Goal: Task Accomplishment & Management: Use online tool/utility

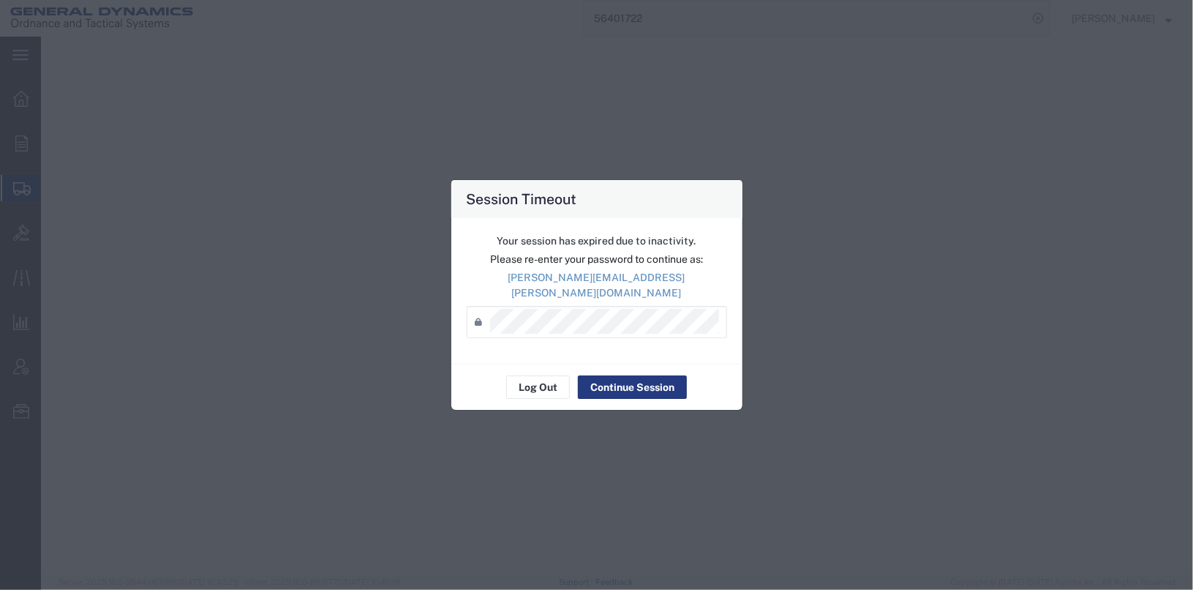
select select "2"
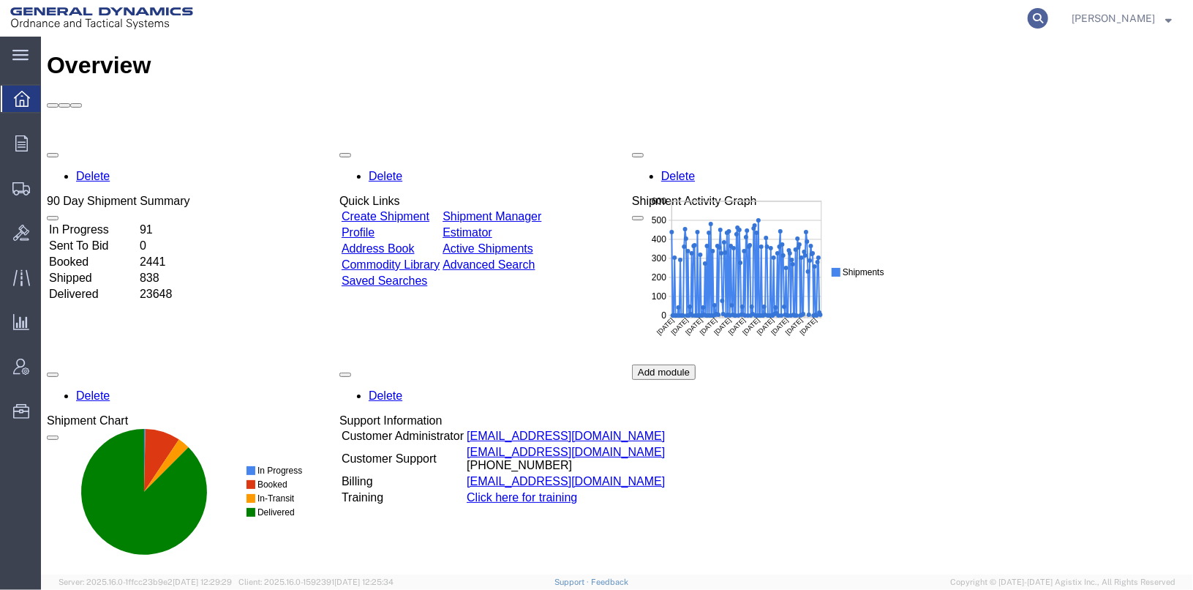
click at [1048, 16] on icon at bounding box center [1038, 18] width 20 height 20
type input "56417090"
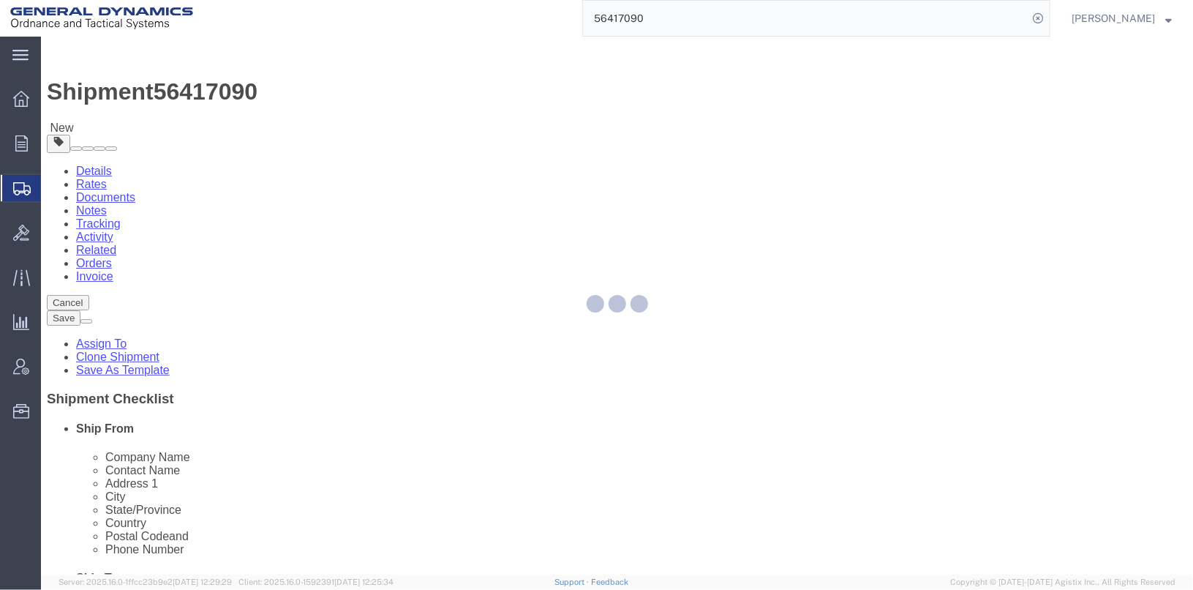
select select
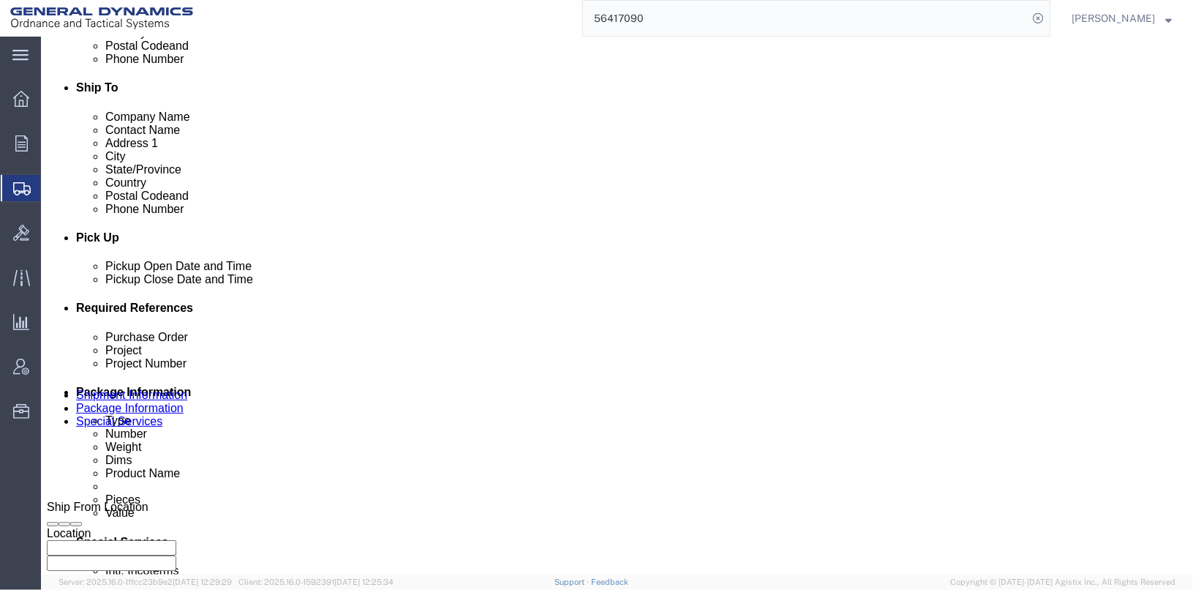
scroll to position [512, 0]
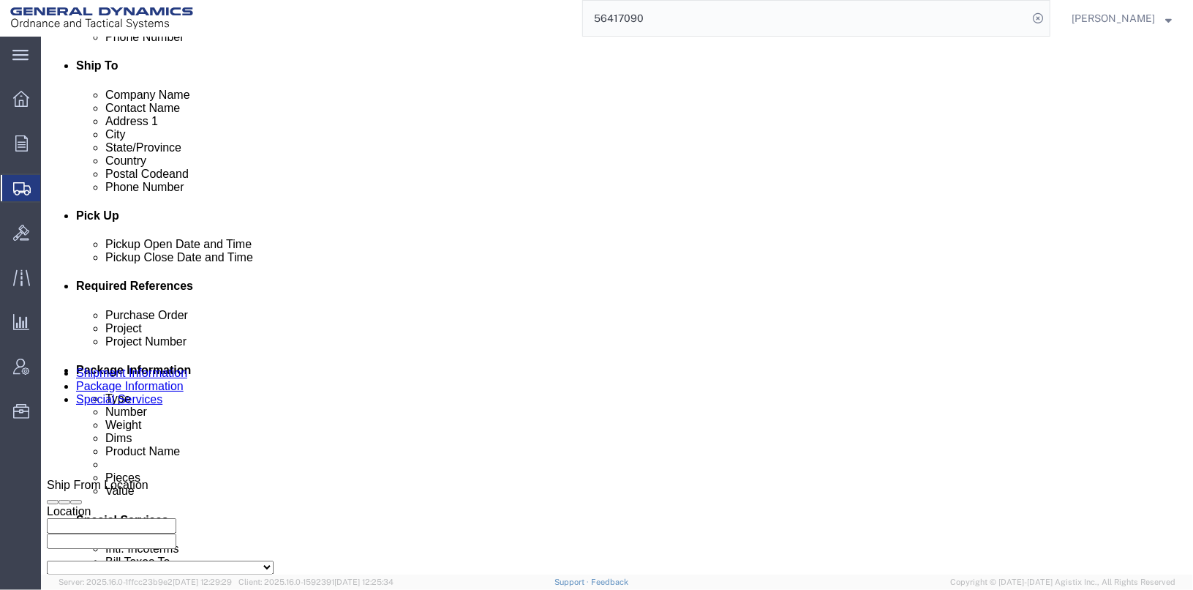
click input "TRK- TRL"
click input "TRK-265029 TRL"
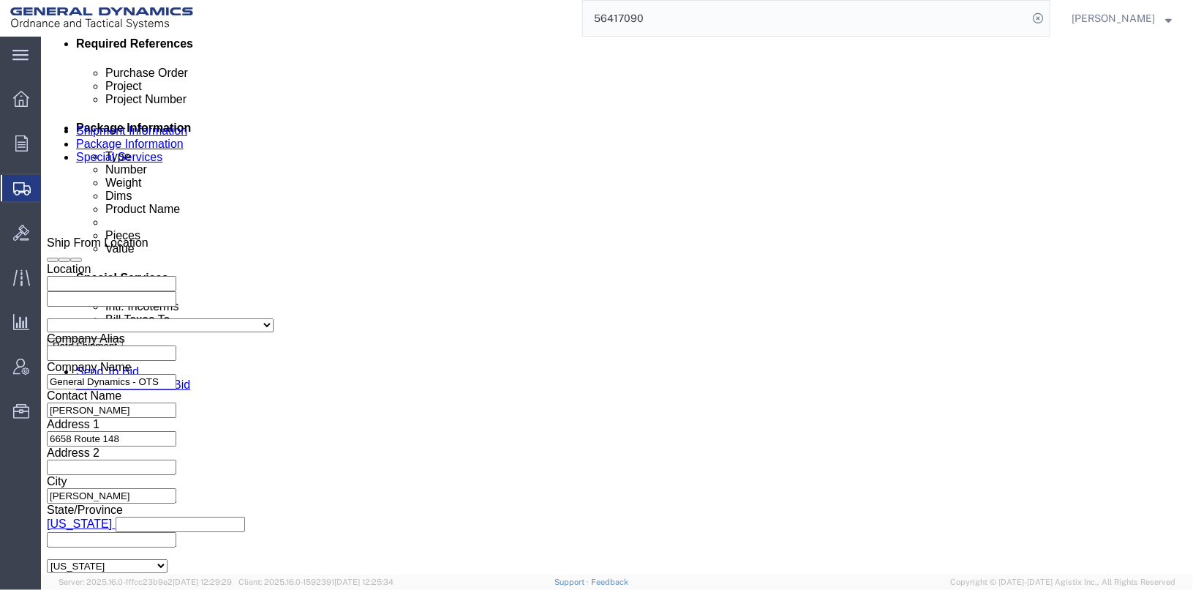
scroll to position [755, 0]
type input "TRK-265029 TRL-224063"
click button "Continue"
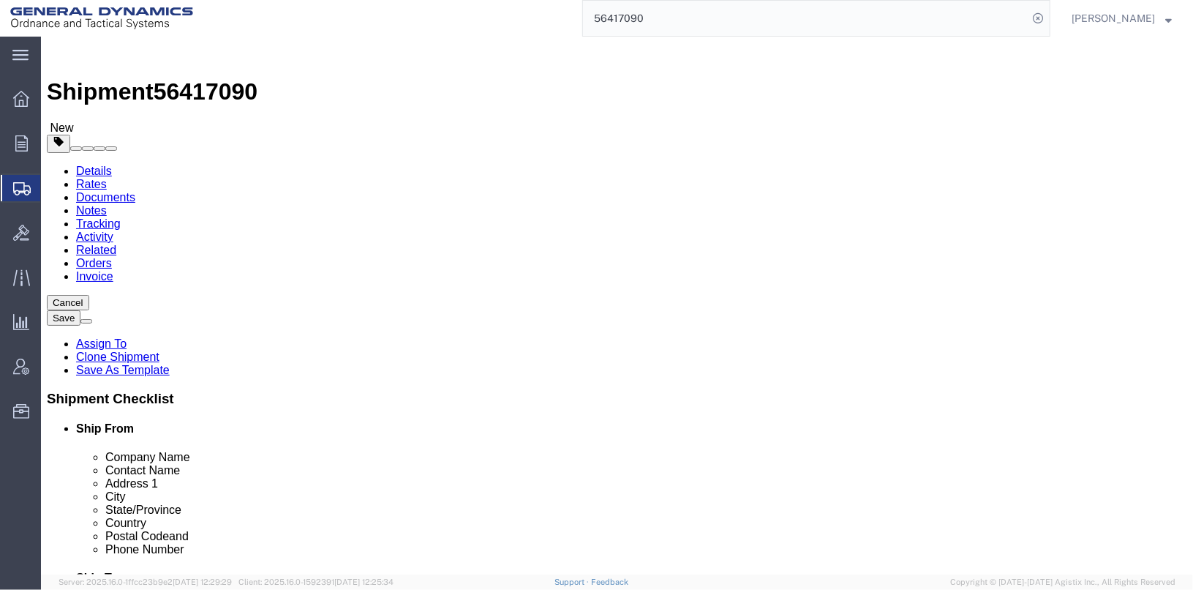
click input "48.00"
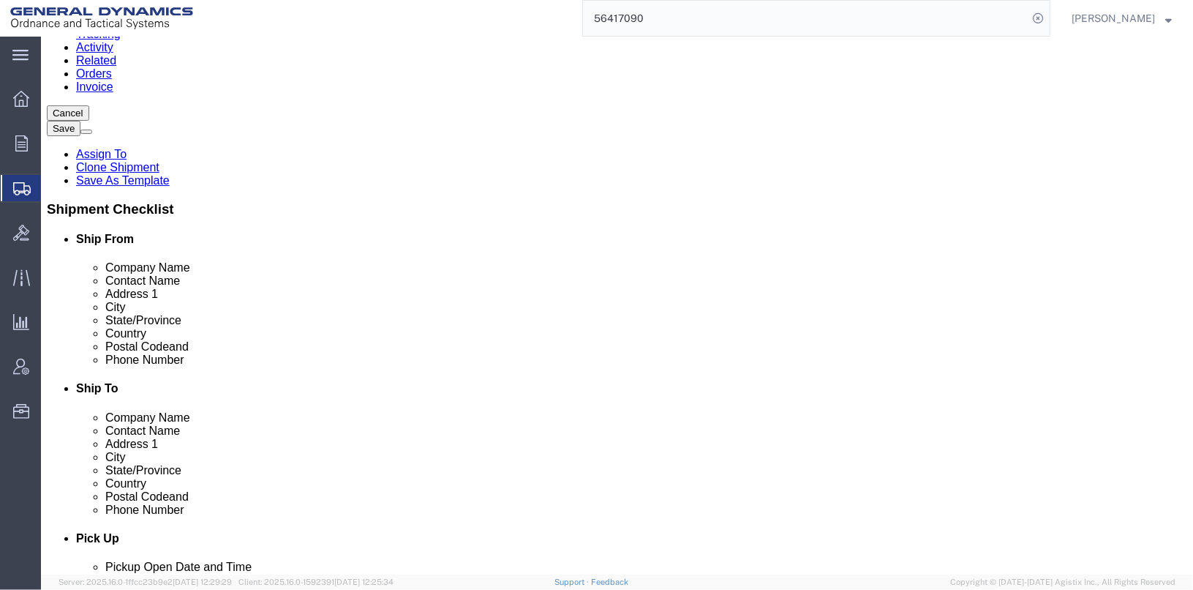
scroll to position [197, 0]
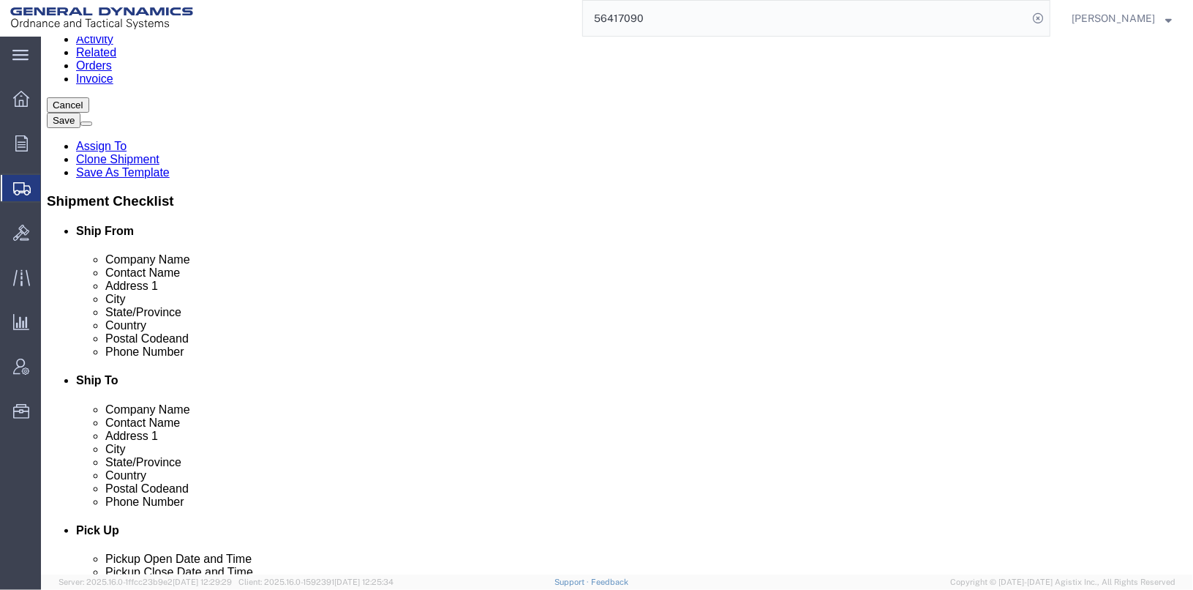
type input "24.00"
click button "Continue"
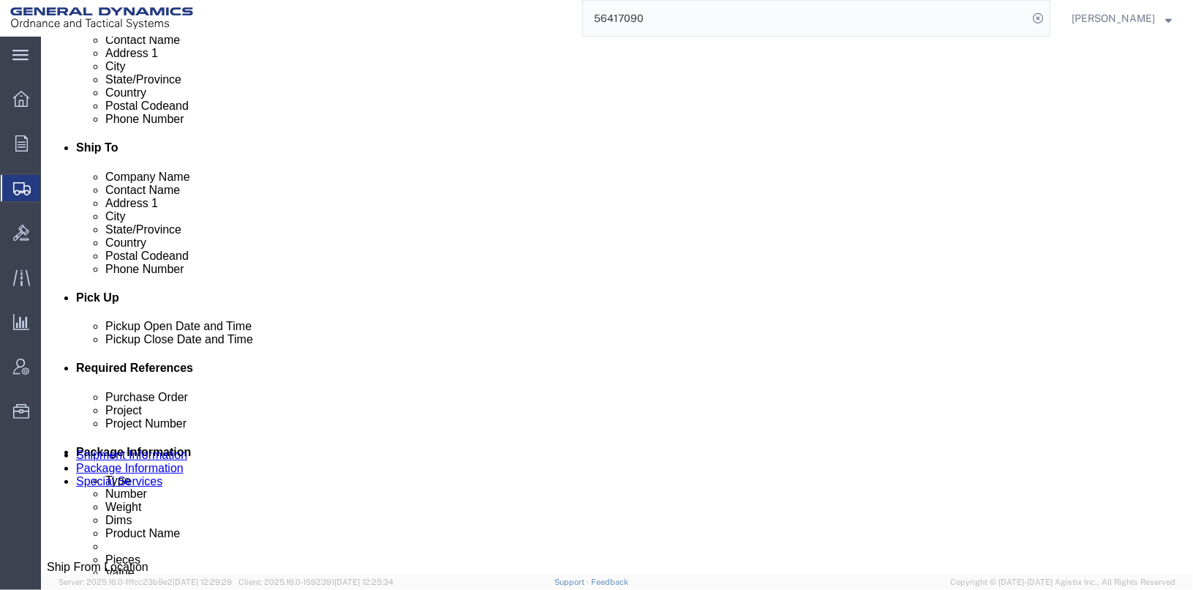
scroll to position [357, 0]
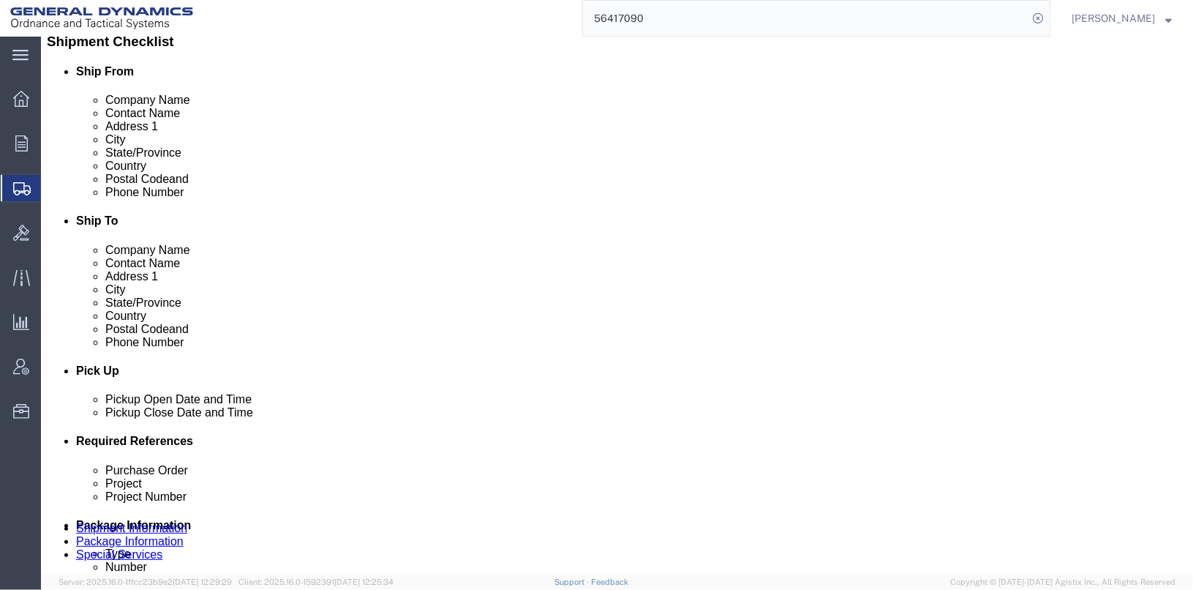
click select "Select 20MSR"
select select
click select "Select 20MSR"
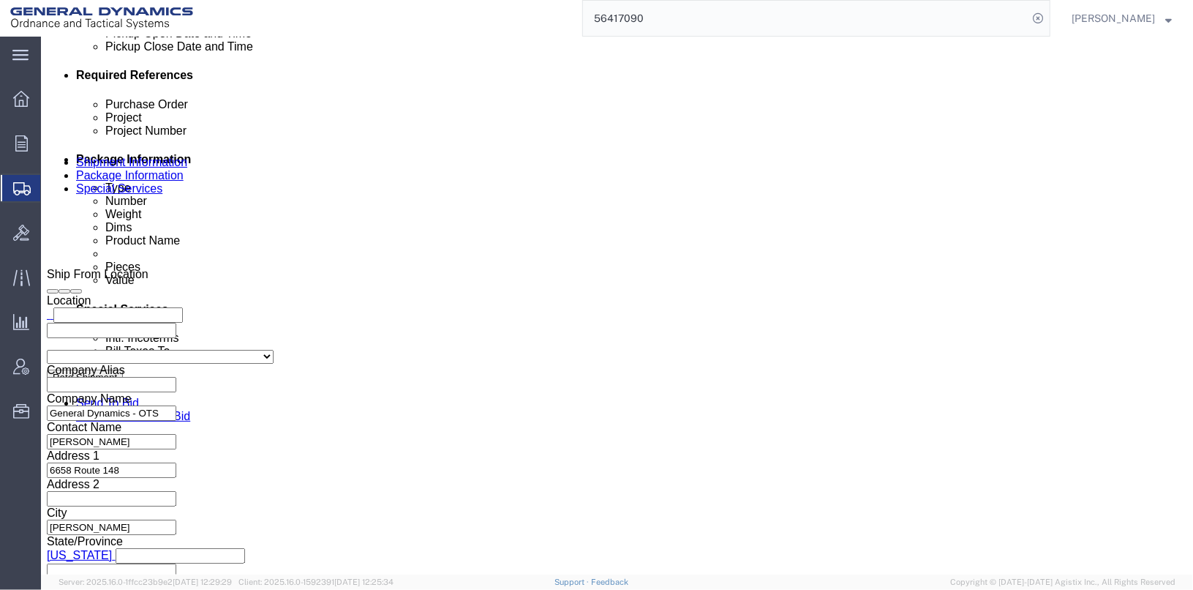
scroll to position [650, 0]
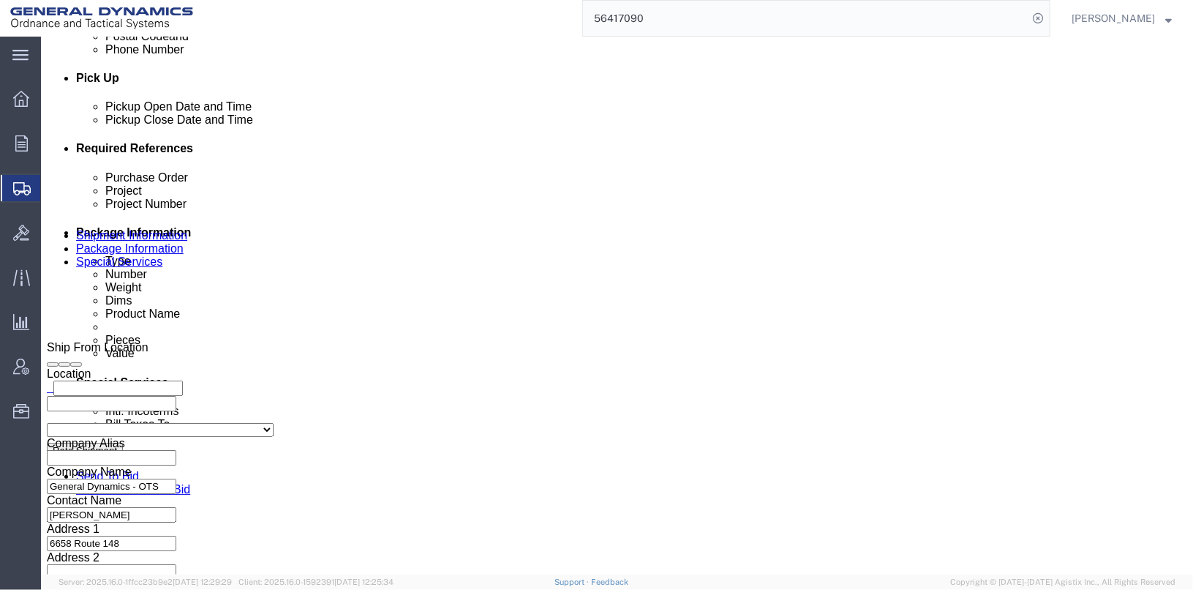
click input "text"
type input "russ"
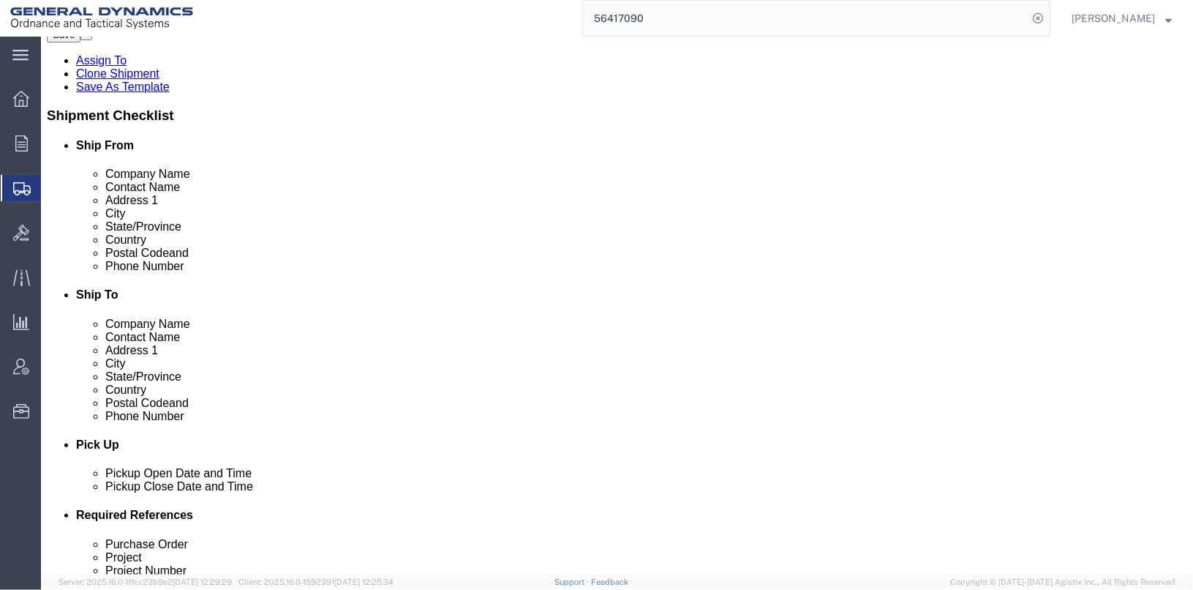
scroll to position [0, 0]
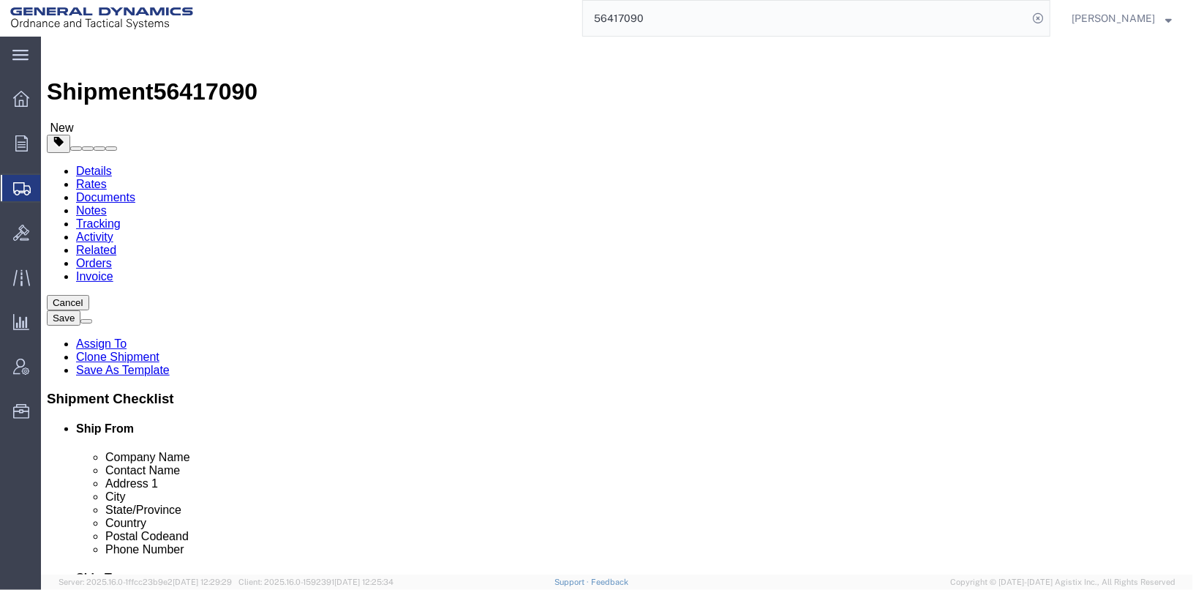
click icon
click div "Pieces: 5.00 Pound Total value: 100.00 USD HAZMAT"
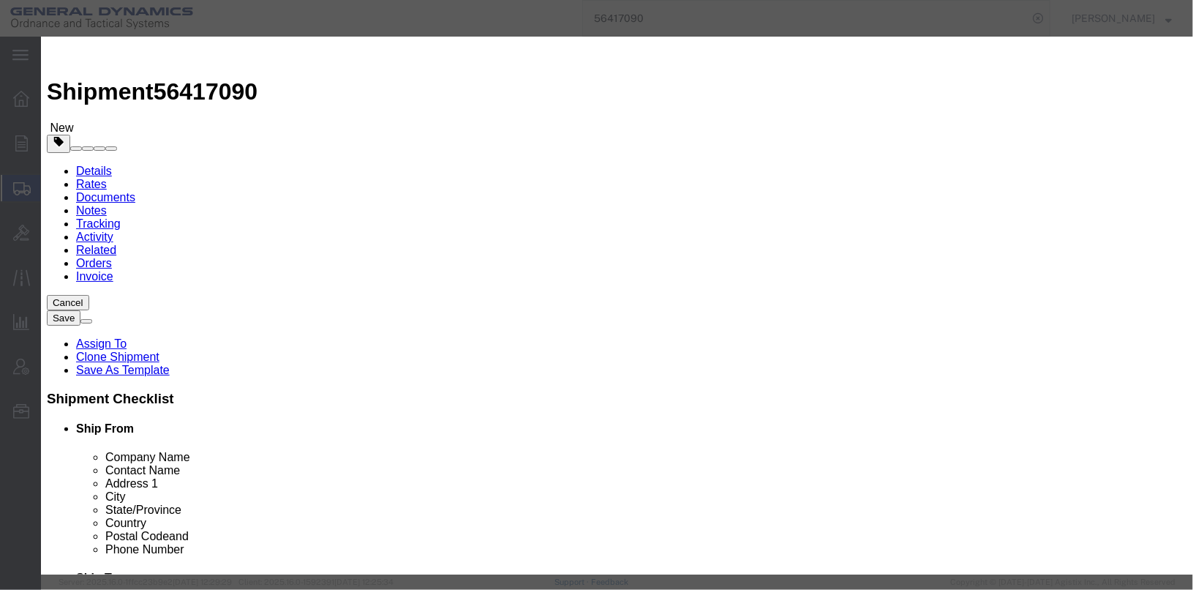
click textarea "PROPELLANT, WC866 LOT OLM14K-083786 1 PACK 5 LBS. NSN 1376012959818"
type textarea "PROPELLANT, WC866 LOT OLM14K-083786 1 PACK 5 LBS. NSN 1376012959818 CONTROL# 51…"
click button "Save & Close"
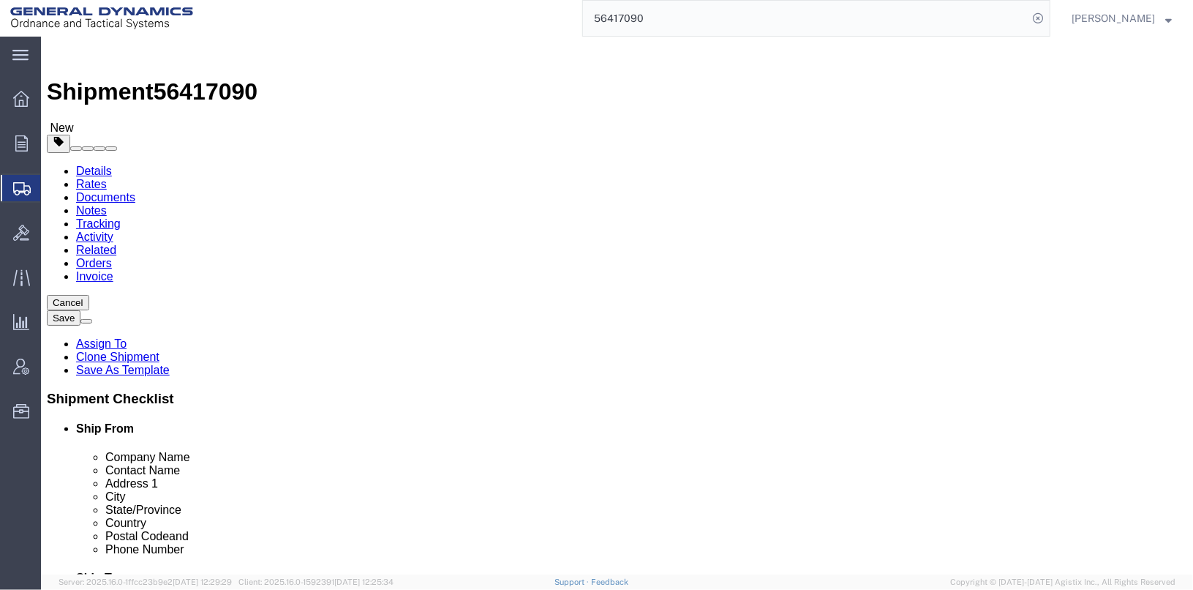
click dd "100.00 Each"
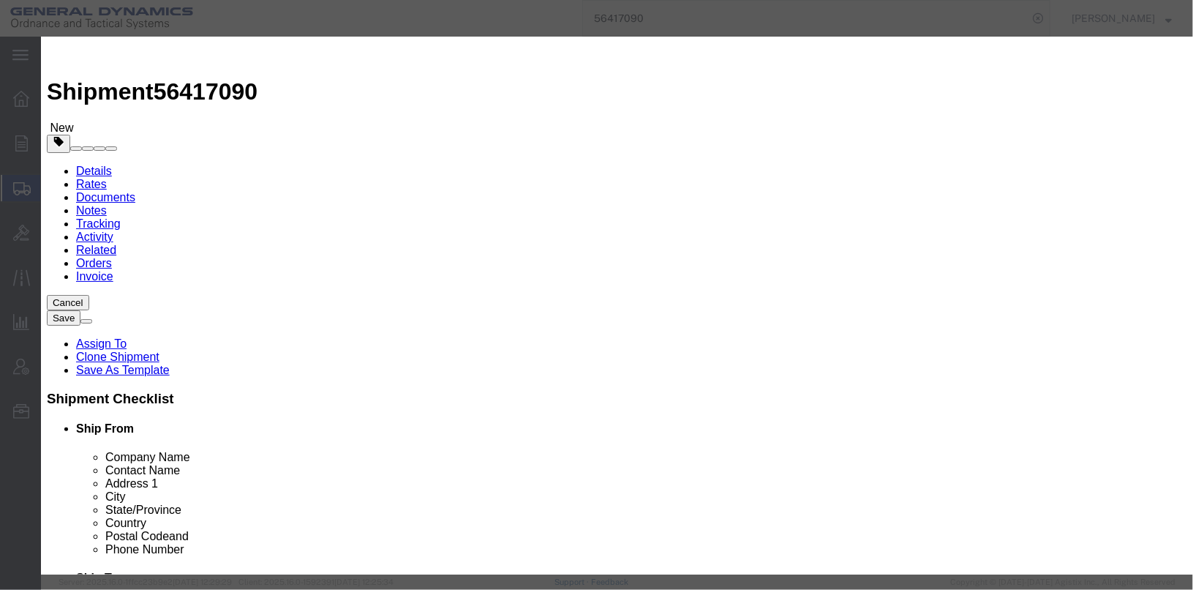
scroll to position [14, 0]
drag, startPoint x: 426, startPoint y: 352, endPoint x: 316, endPoint y: 349, distance: 109.8
click div "CONTROL# 5183-1000"
click textarea "CASES EMPTY WITH PRIMER LOT OLM16B258-034 NSN130501X421913"
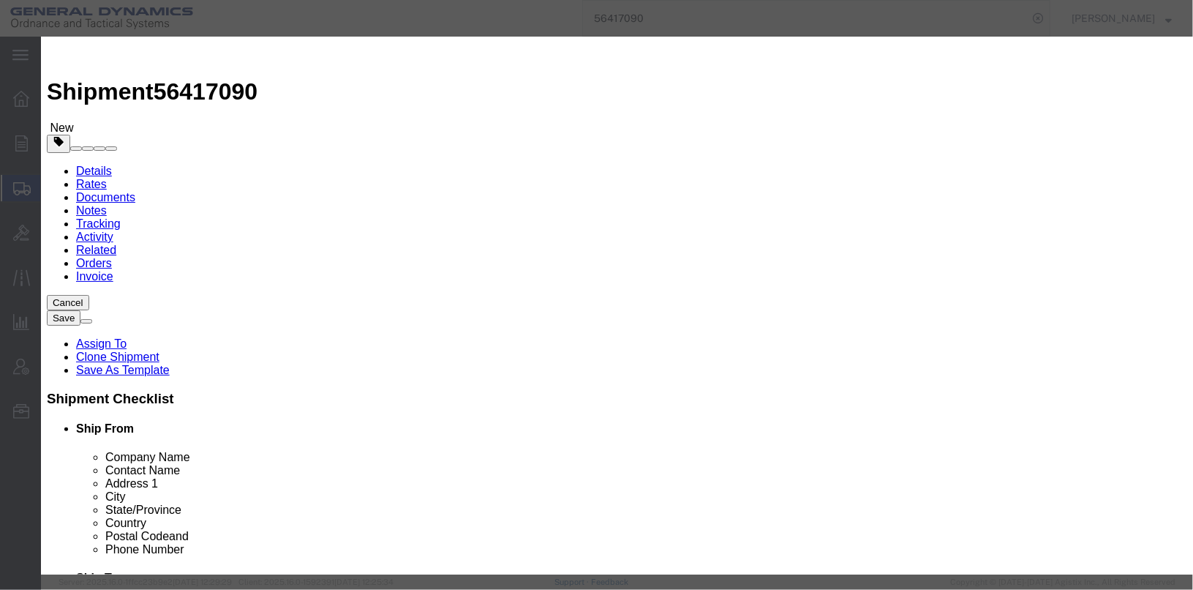
paste textarea "CONTROL# 5183-1000"
type textarea "CASES EMPTY WITH PRIMER LOT OLM16B258-034 NSN130501X421913 CONTROL# 5183-1000"
click button "Save & Close"
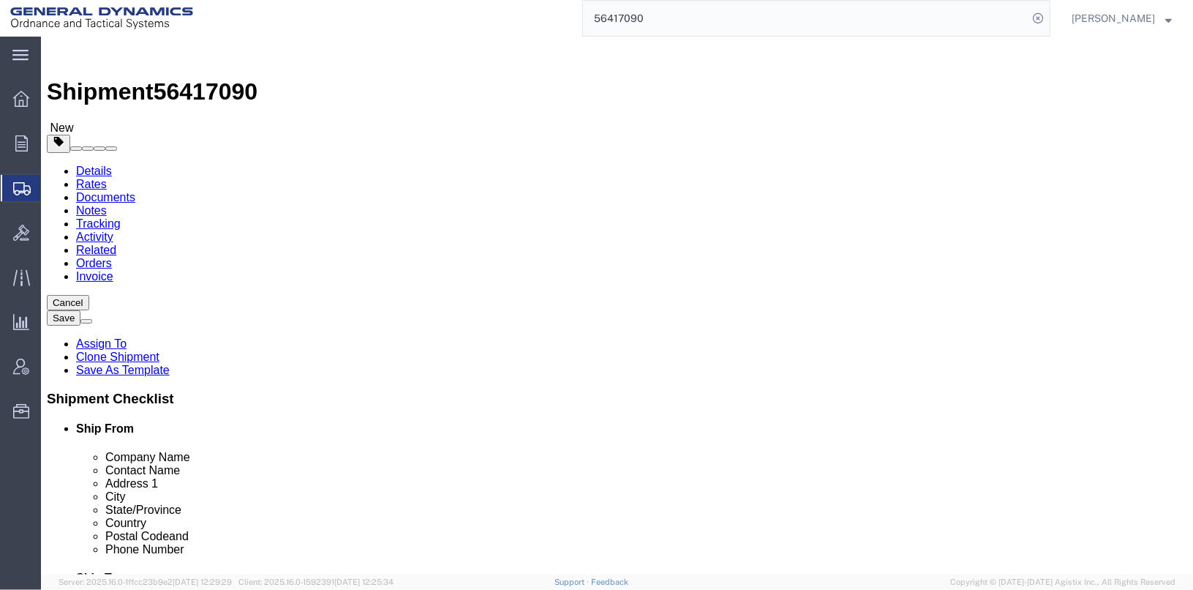
scroll to position [197, 0]
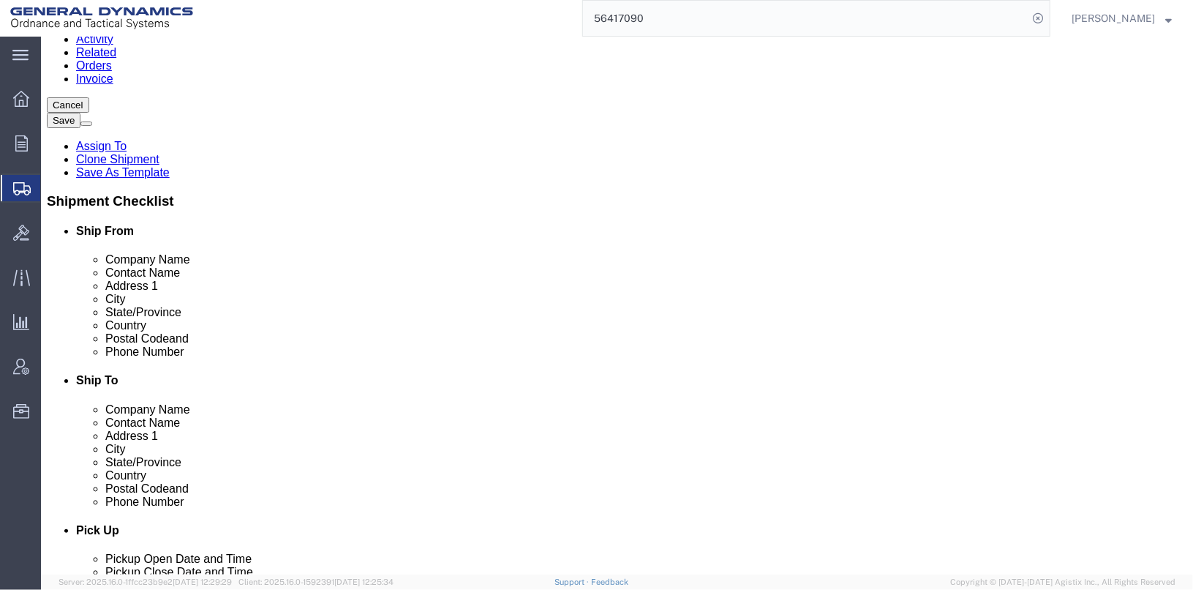
click button "Continue"
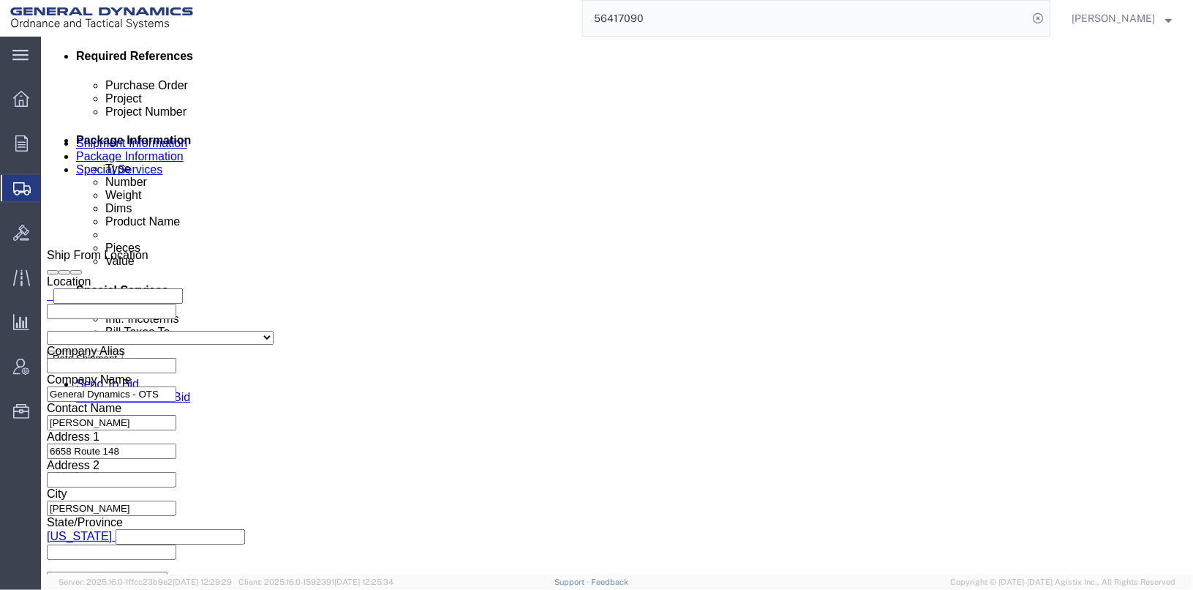
scroll to position [519, 0]
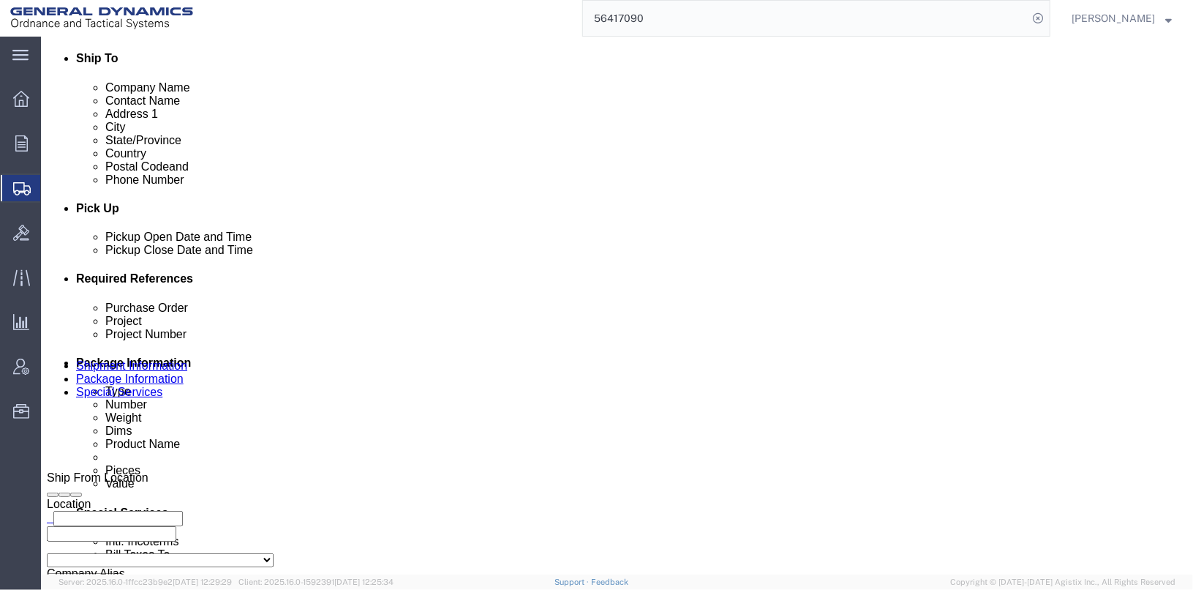
click button "Save"
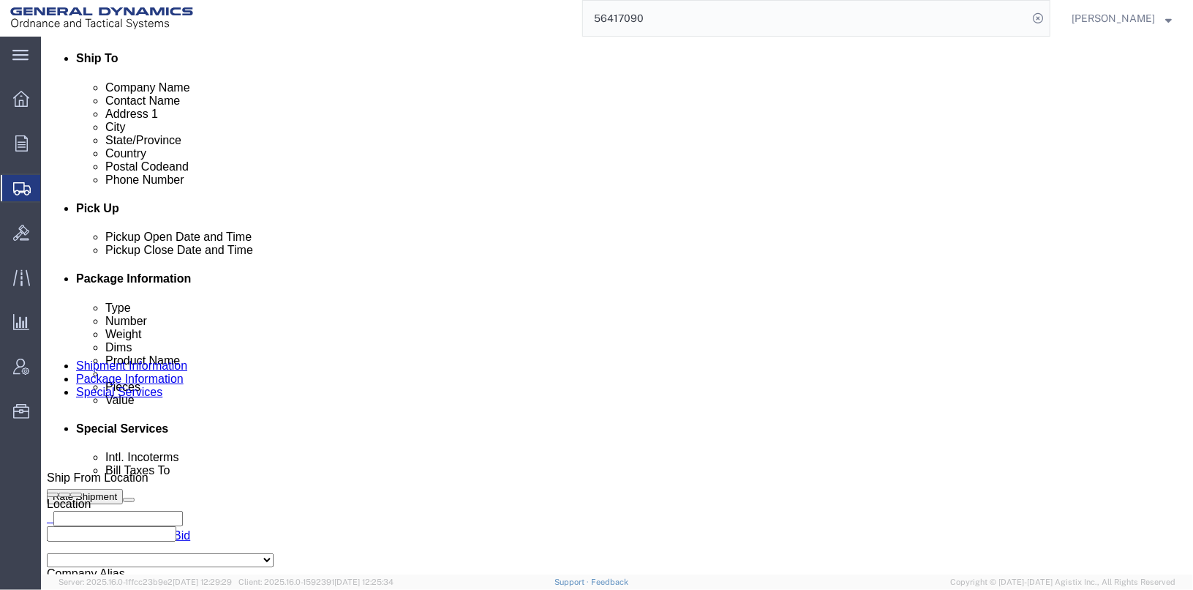
click button "Rate Shipment"
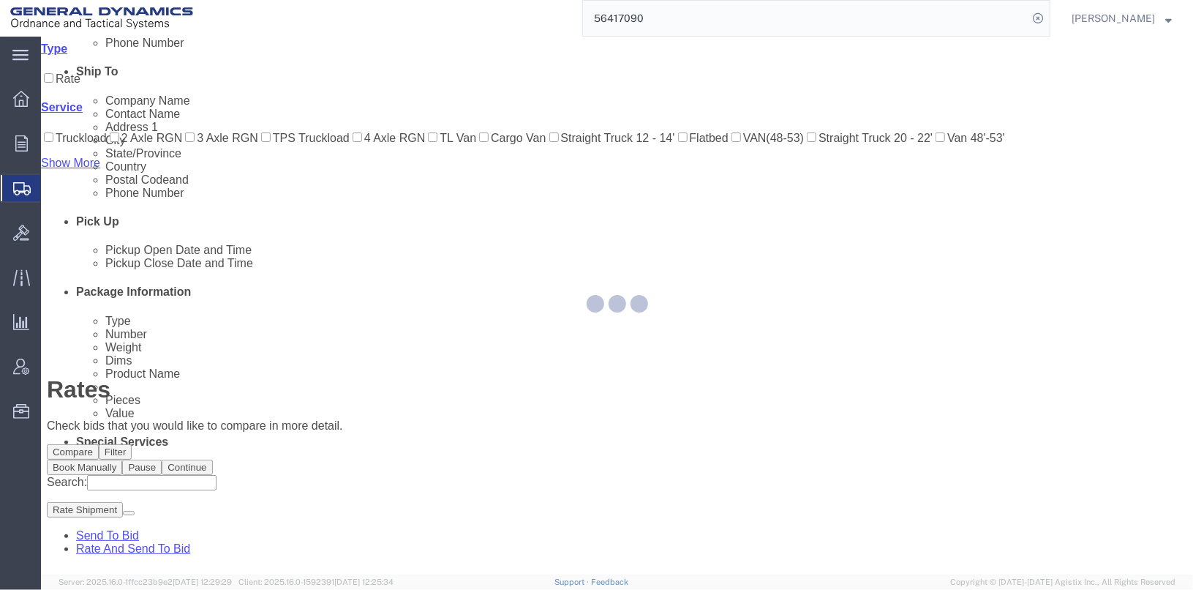
scroll to position [20, 0]
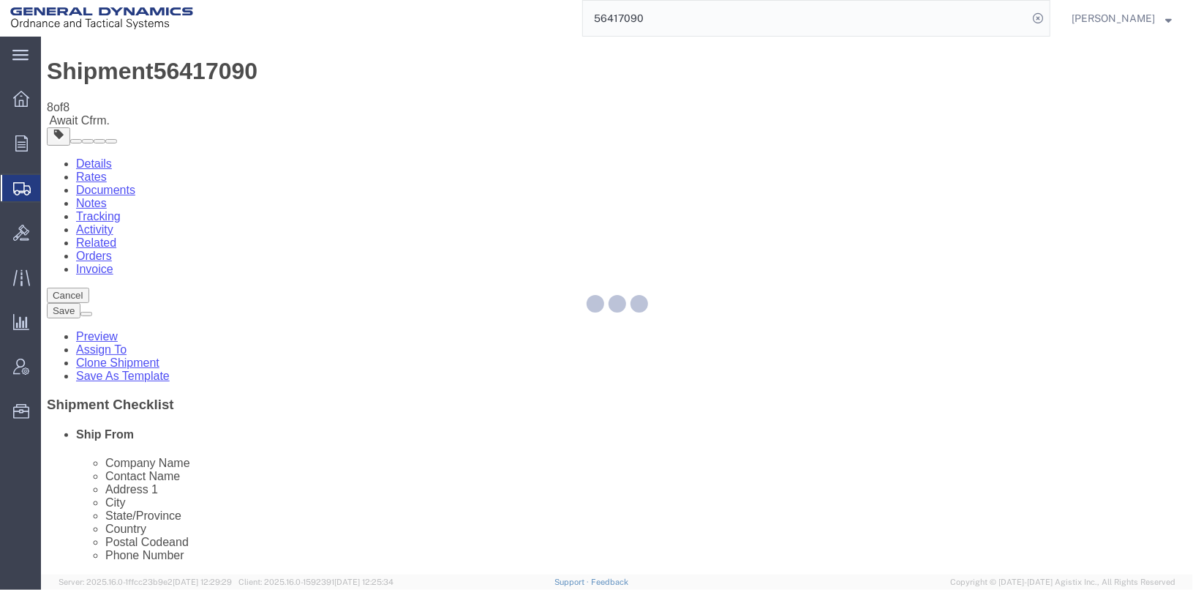
scroll to position [0, 0]
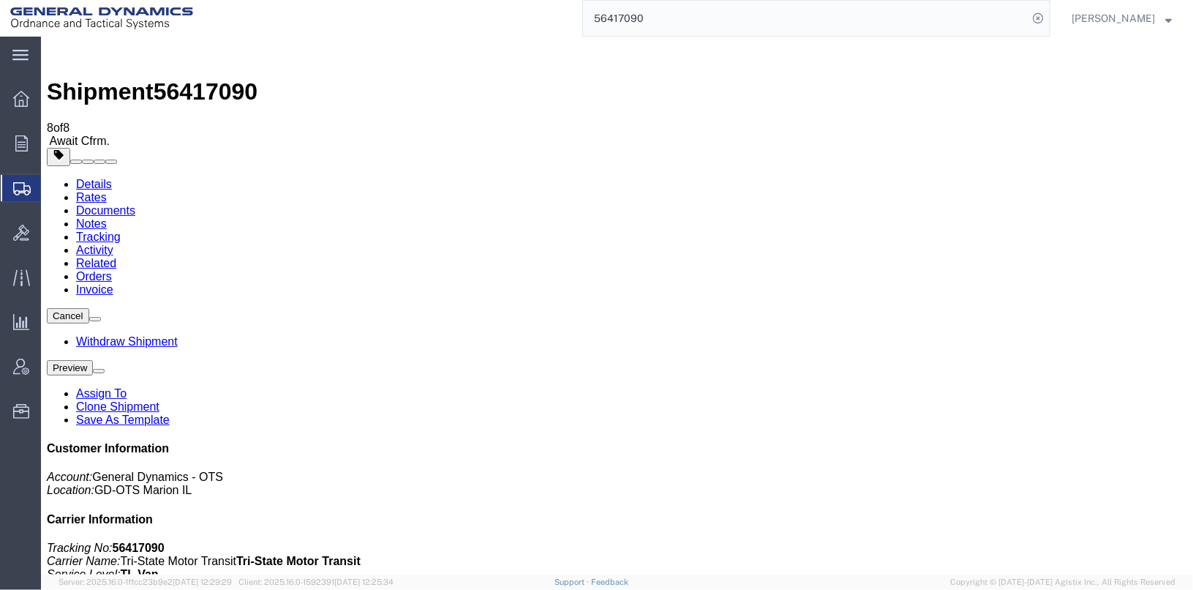
checkbox input "true"
select select "2"
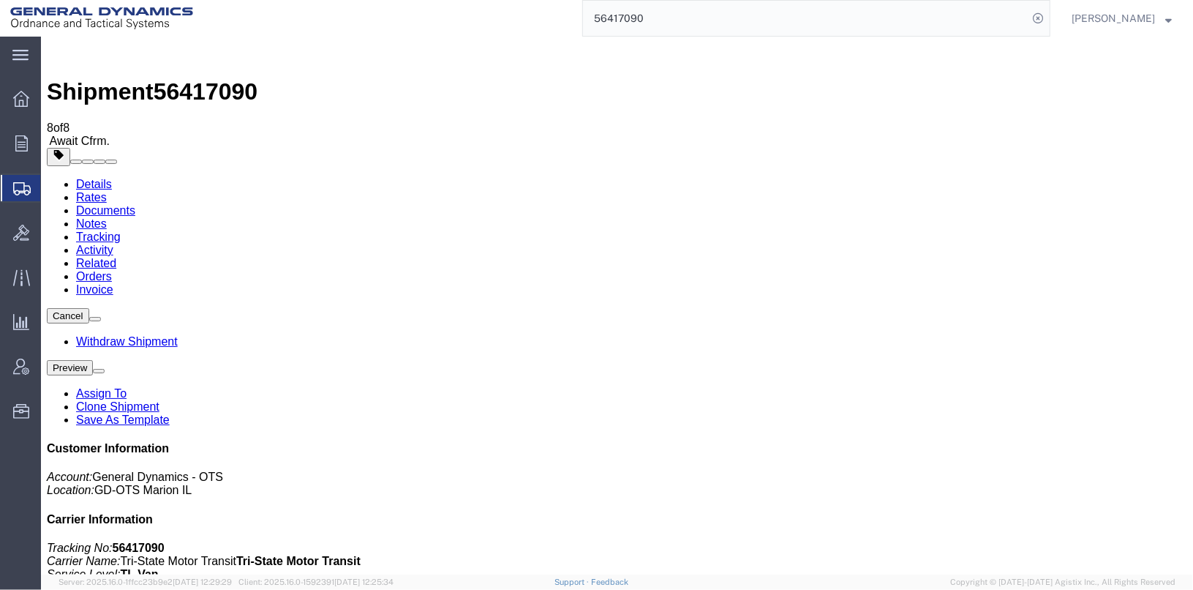
checkbox input "true"
checkbox input "false"
